Goal: Find specific page/section: Find specific page/section

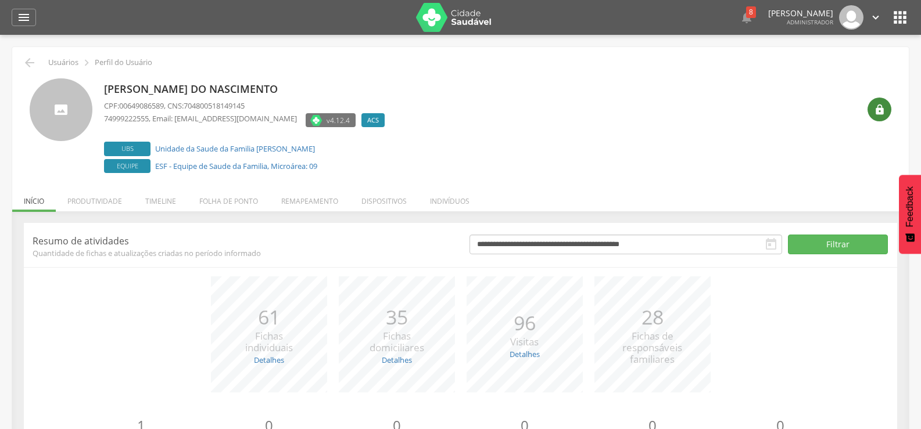
click at [878, 114] on icon "" at bounding box center [880, 110] width 12 height 12
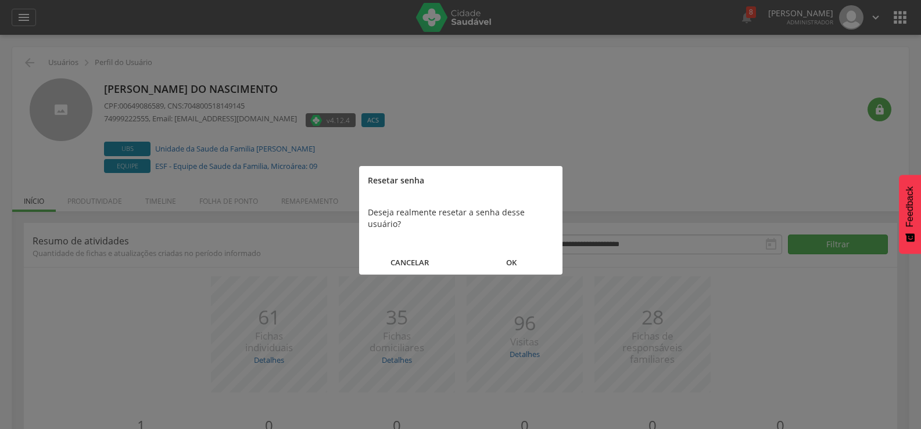
click at [511, 250] on button "OK" at bounding box center [512, 262] width 102 height 25
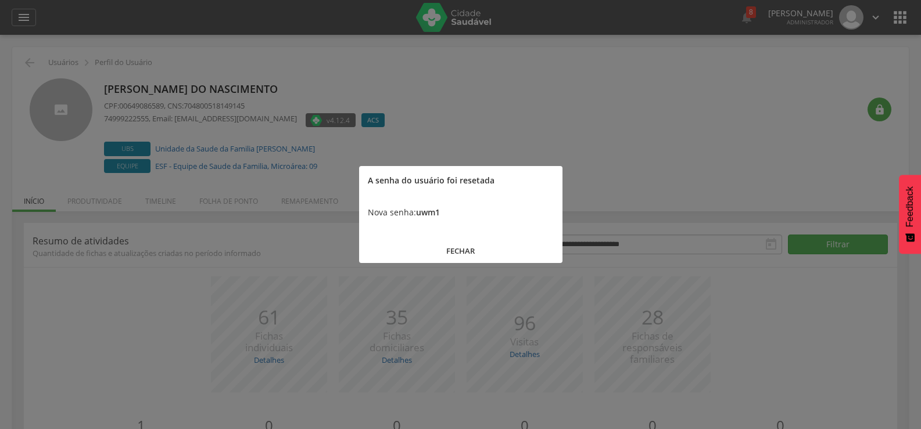
click at [465, 250] on button "FECHAR" at bounding box center [460, 251] width 203 height 25
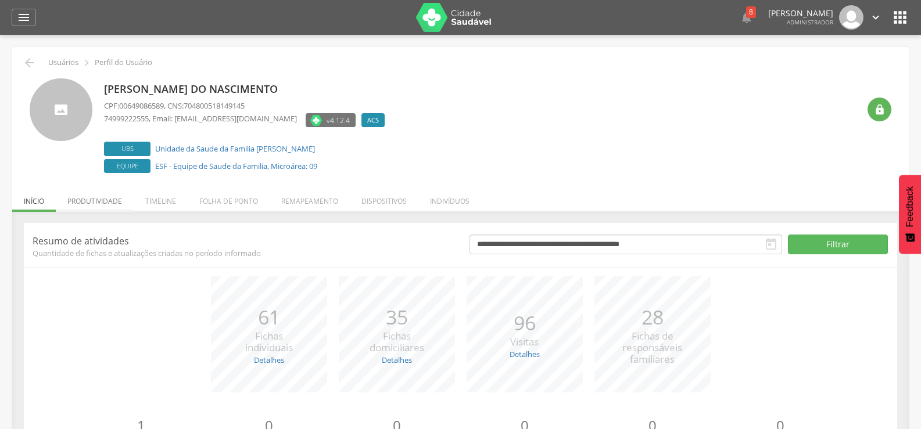
click at [80, 196] on li "Produtividade" at bounding box center [95, 198] width 78 height 27
